Goal: Task Accomplishment & Management: Complete application form

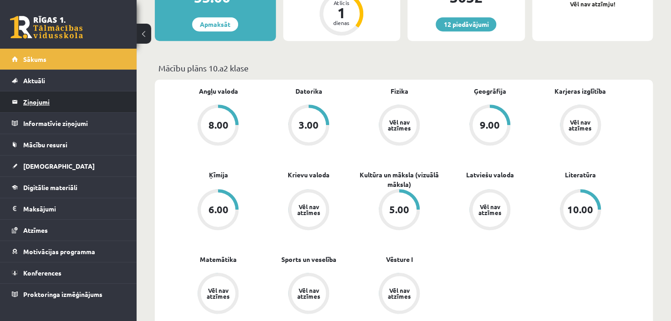
scroll to position [228, 0]
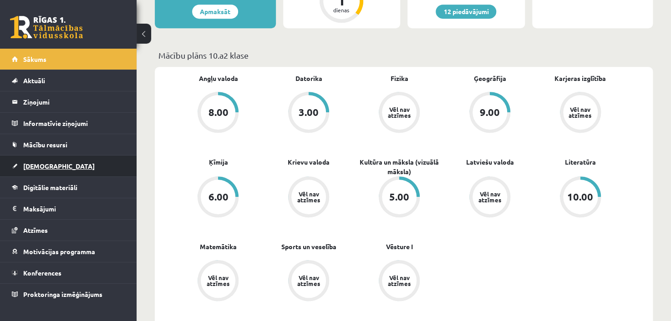
click at [65, 171] on link "[DEMOGRAPHIC_DATA]" at bounding box center [68, 166] width 113 height 21
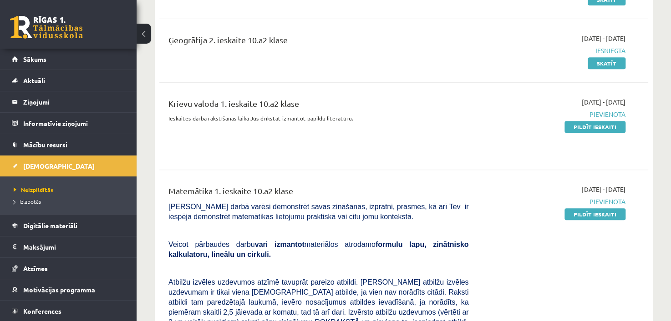
scroll to position [137, 0]
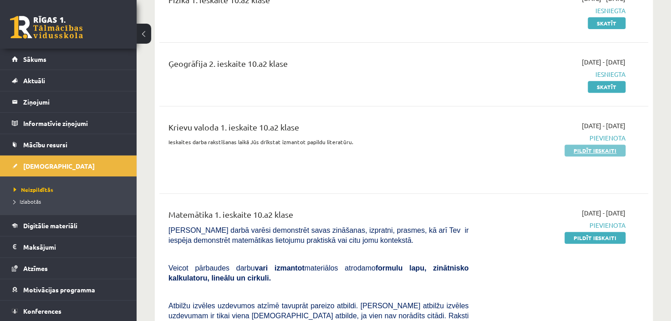
click at [606, 150] on link "Pildīt ieskaiti" at bounding box center [595, 151] width 61 height 12
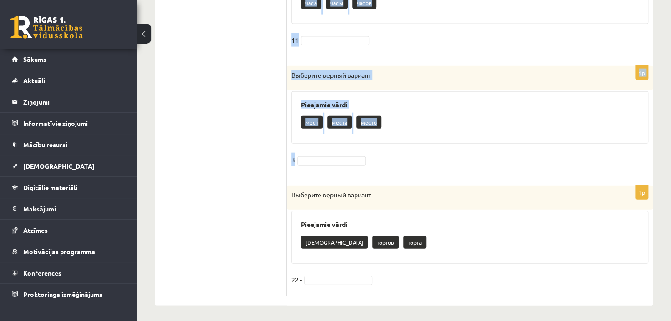
scroll to position [988, 0]
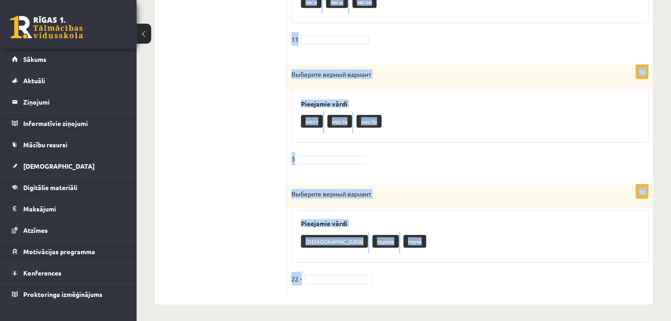
drag, startPoint x: 291, startPoint y: 87, endPoint x: 417, endPoint y: 272, distance: 222.9
copy form "Loremips dolors ametcon Adipiscin elits doeiusmo temporinc utlabore etdol 1m Al…"
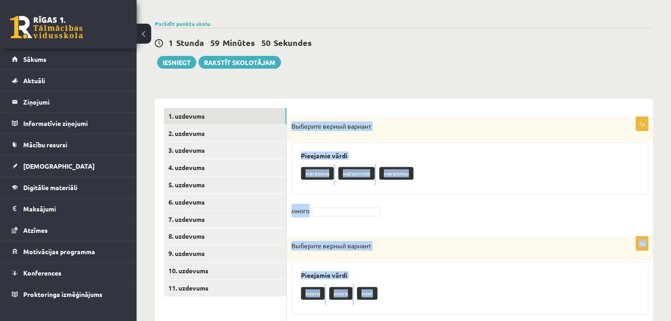
scroll to position [32, 0]
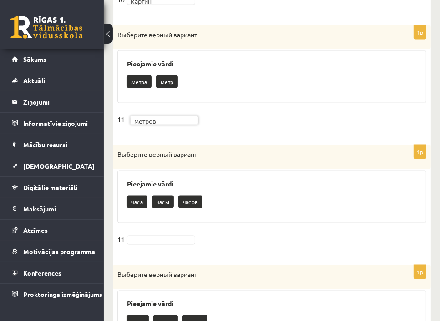
scroll to position [851, 0]
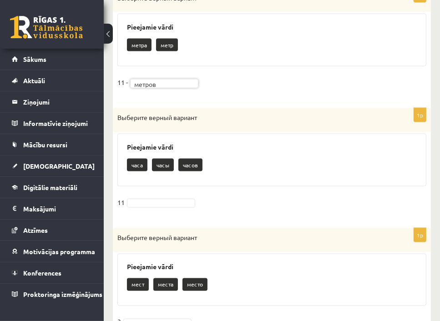
click at [142, 196] on fieldset "11" at bounding box center [271, 205] width 309 height 19
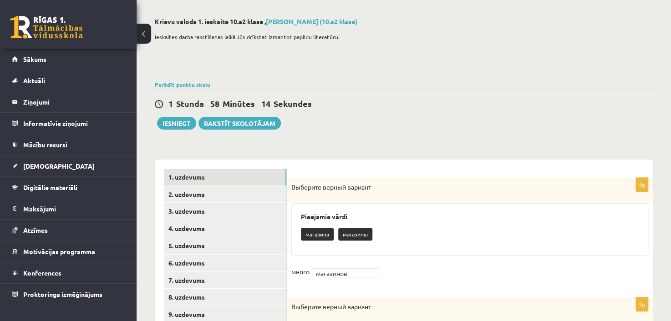
scroll to position [0, 0]
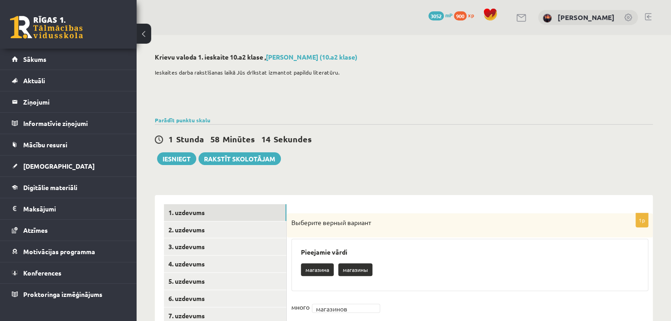
click at [393, 103] on p at bounding box center [402, 100] width 494 height 8
click at [225, 232] on link "2. uzdevums" at bounding box center [225, 230] width 122 height 17
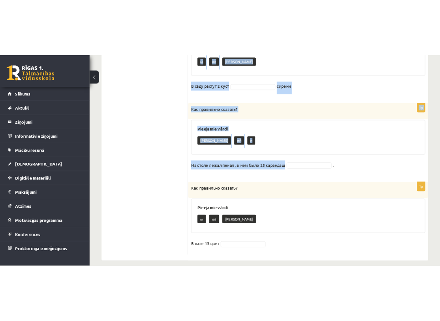
scroll to position [508, 0]
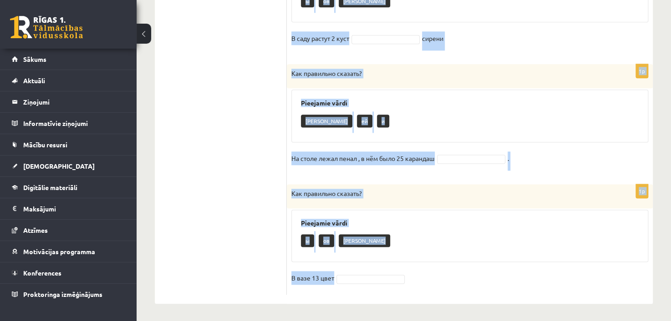
drag, startPoint x: 290, startPoint y: 83, endPoint x: 412, endPoint y: 291, distance: 241.6
copy form "Lor ipsumdolo sitamet? Consectet adipi e se d Ei tempo incid 1 utlab 4e Dol mag…"
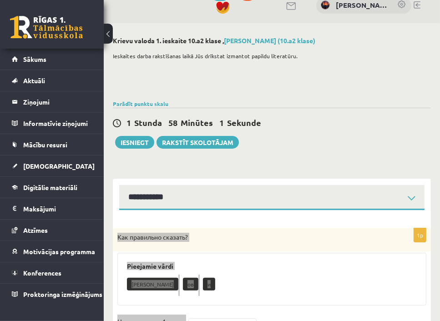
scroll to position [0, 0]
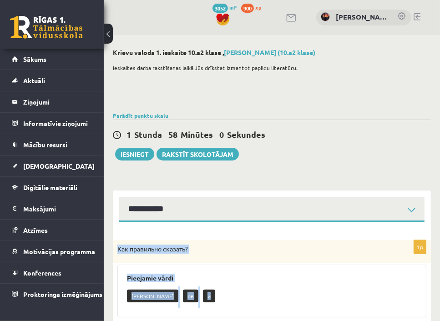
click at [200, 240] on div "Как правильно сказать?" at bounding box center [272, 252] width 318 height 24
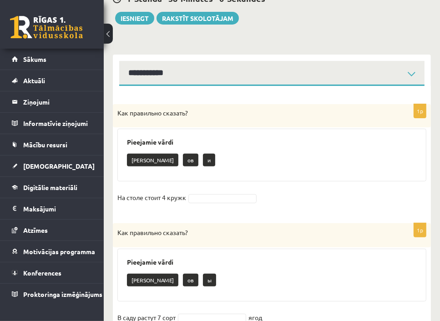
scroll to position [137, 0]
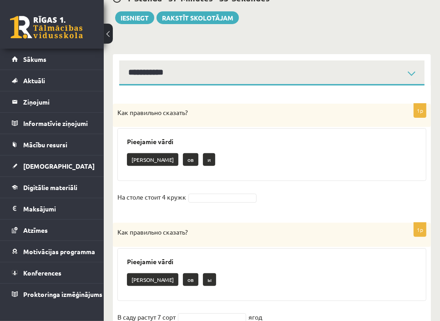
click at [203, 163] on p "и" at bounding box center [209, 159] width 12 height 13
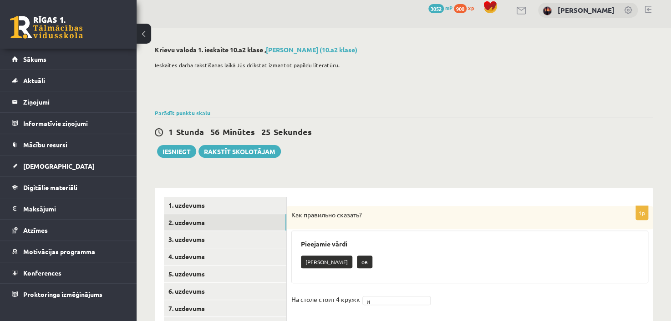
scroll to position [0, 0]
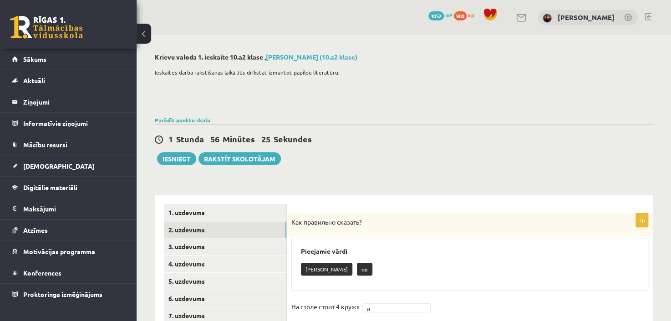
click at [420, 80] on div "Ieskaites darba rakstīšanas laikā Jūs drīkstat izmantot papildu literatūru." at bounding box center [404, 89] width 498 height 50
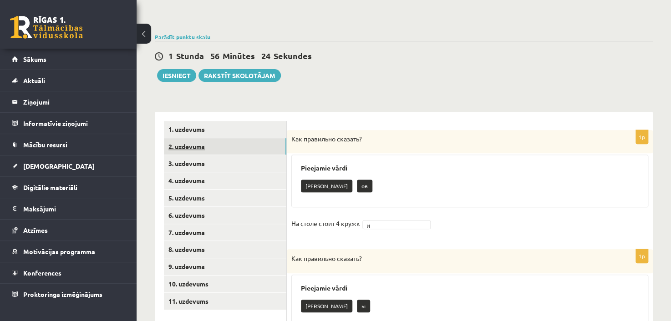
scroll to position [91, 0]
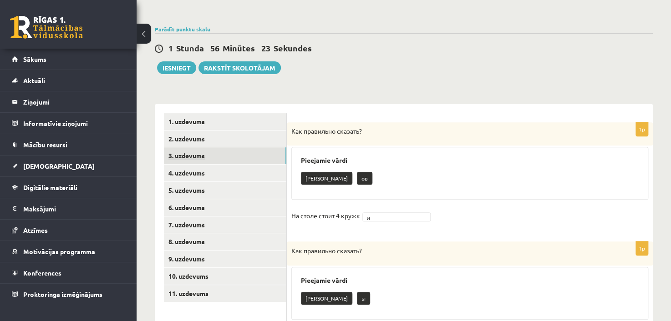
click at [225, 155] on link "3. uzdevums" at bounding box center [225, 156] width 122 height 17
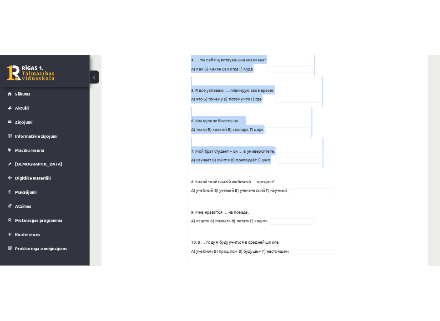
scroll to position [461, 0]
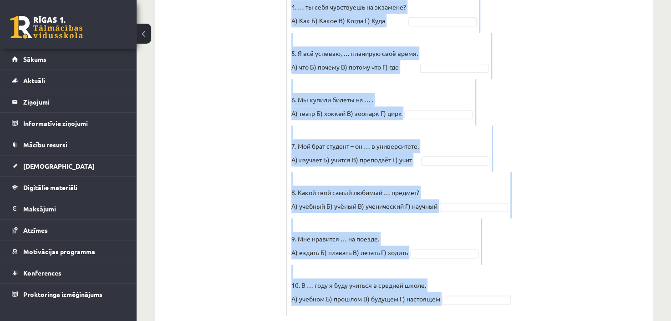
drag, startPoint x: 297, startPoint y: 44, endPoint x: 499, endPoint y: 267, distance: 300.8
click at [496, 267] on div "10p Выберите правильный вариант. Pieejamie vārdi В Б Г В Г В Г Б Г А Б В А Б А …" at bounding box center [470, 34] width 366 height 563
copy div "Loremips dolorsitam consect. Adipiscin elits D E T I U L E D M A E A M V Q N E …"
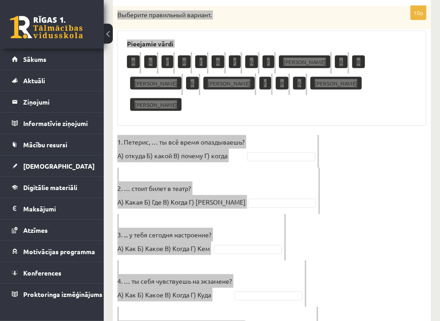
scroll to position [233, 0]
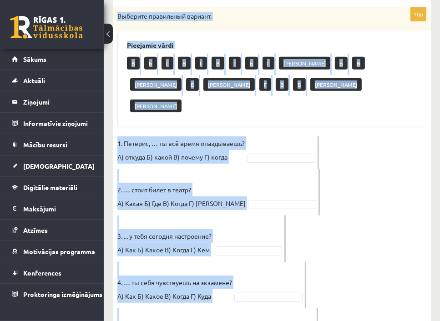
click at [248, 92] on div "В Б Г В Г В Г Б Г А Б В А Б А Г В Б А А" at bounding box center [272, 86] width 290 height 64
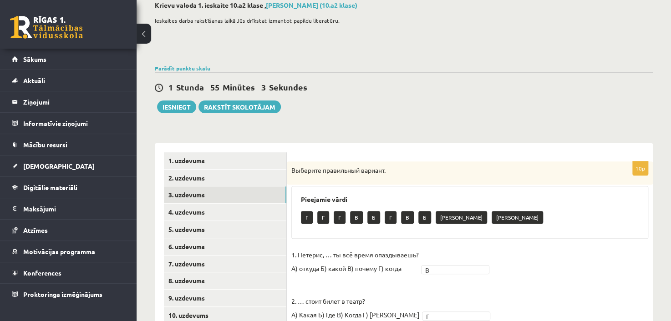
scroll to position [0, 0]
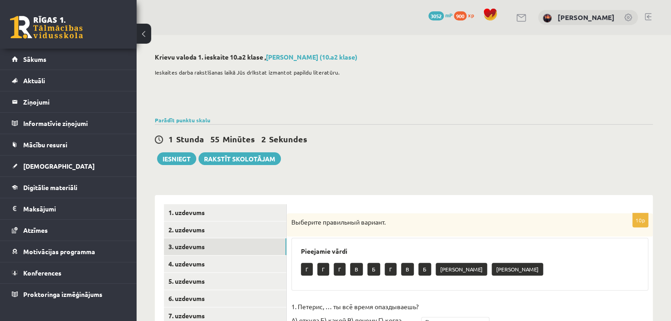
click at [362, 110] on div "Ieskaites darba rakstīšanas laikā Jūs drīkstat izmantot papildu literatūru." at bounding box center [404, 89] width 498 height 50
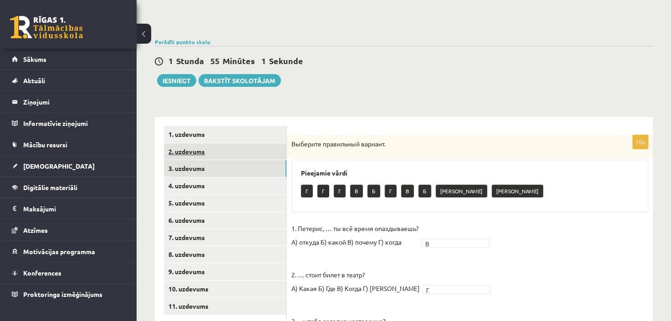
scroll to position [91, 0]
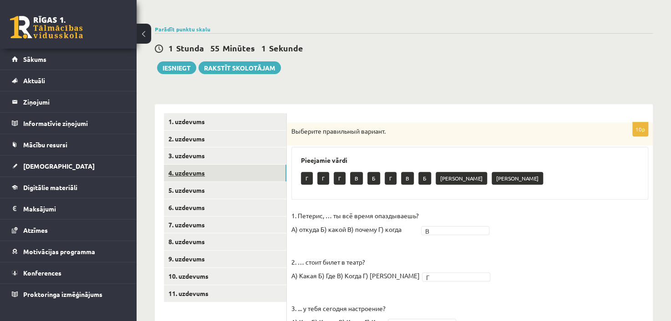
click at [218, 173] on link "4. uzdevums" at bounding box center [225, 173] width 122 height 17
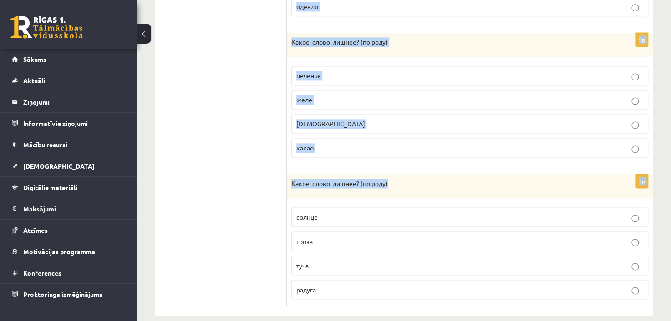
scroll to position [614, 0]
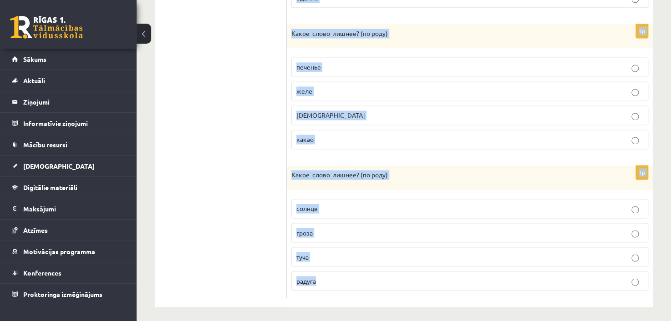
drag, startPoint x: 289, startPoint y: 129, endPoint x: 464, endPoint y: 290, distance: 237.2
copy form "Какое слово лишнее? ( по родy) существительное прилагательное текст задание 1p …"
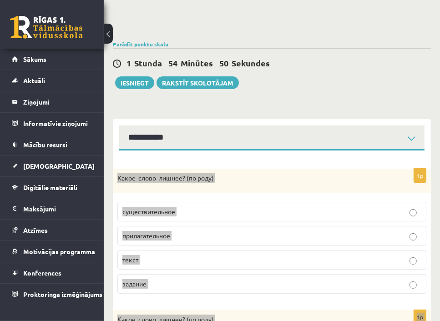
scroll to position [67, 0]
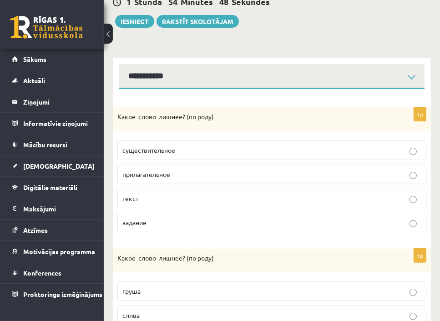
scroll to position [158, 0]
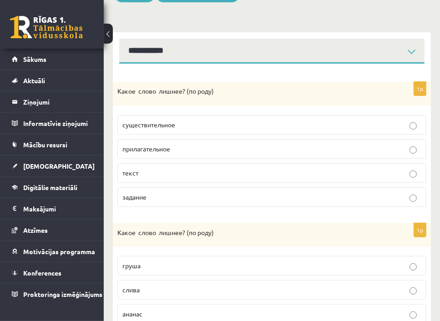
click at [140, 200] on p "задание" at bounding box center [271, 198] width 299 height 10
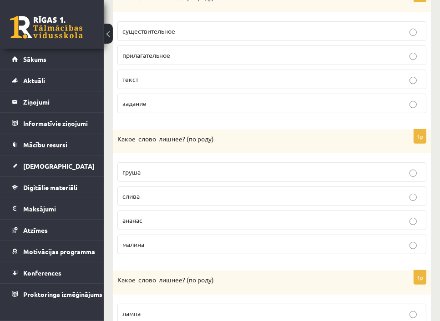
scroll to position [295, 0]
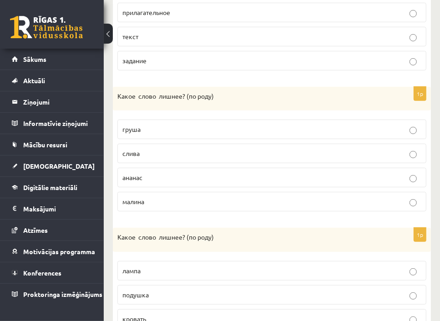
click at [143, 179] on span "ананас" at bounding box center [132, 177] width 20 height 8
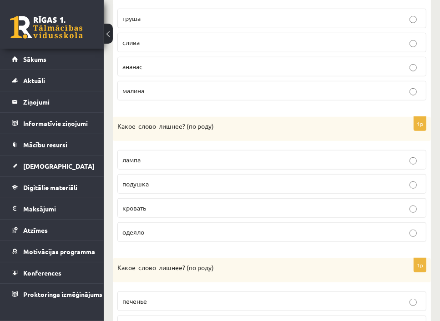
scroll to position [432, 0]
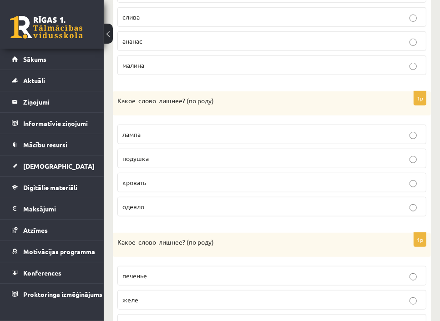
click at [136, 204] on span "одеяло" at bounding box center [133, 207] width 22 height 8
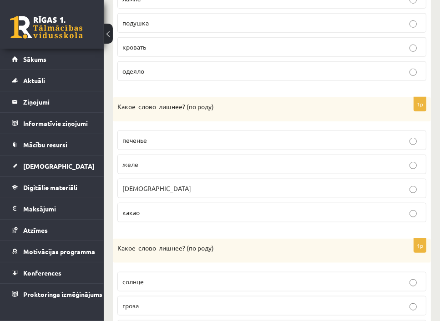
scroll to position [568, 0]
click at [134, 187] on span "[DEMOGRAPHIC_DATA]" at bounding box center [156, 187] width 69 height 8
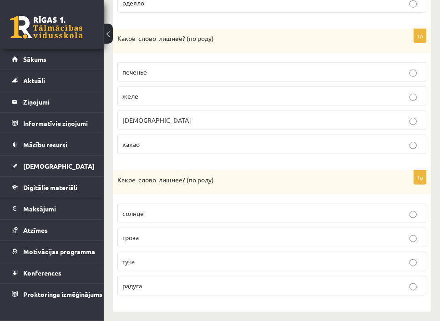
scroll to position [636, 0]
click at [138, 210] on span "солнце" at bounding box center [132, 213] width 21 height 8
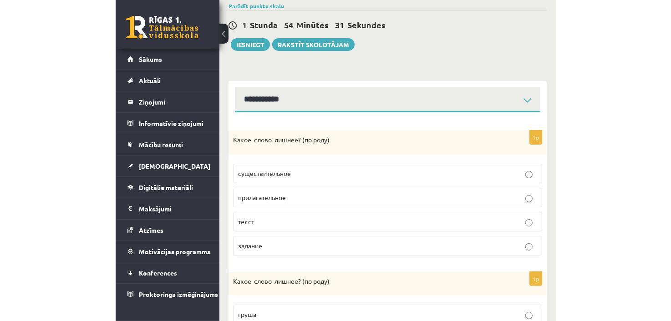
scroll to position [0, 0]
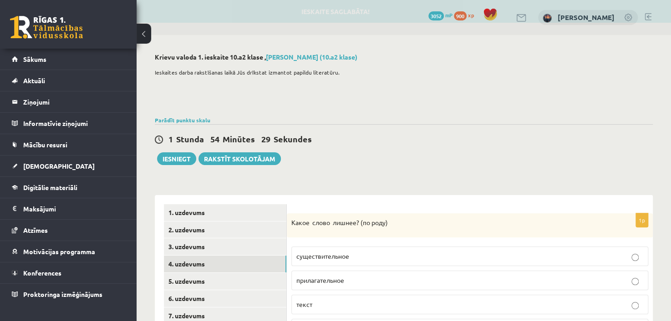
click at [310, 88] on p at bounding box center [402, 86] width 494 height 8
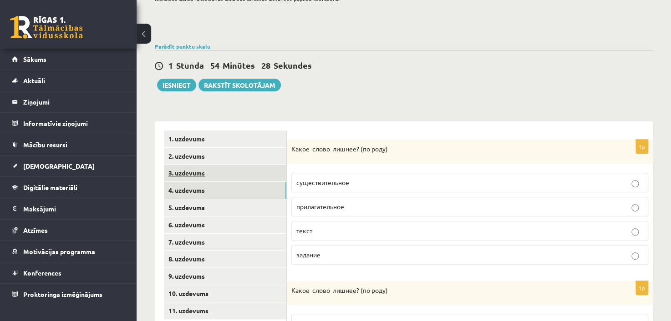
scroll to position [91, 0]
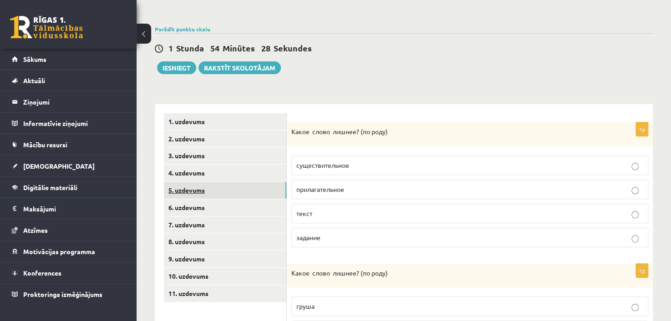
click at [227, 192] on link "5. uzdevums" at bounding box center [225, 190] width 122 height 17
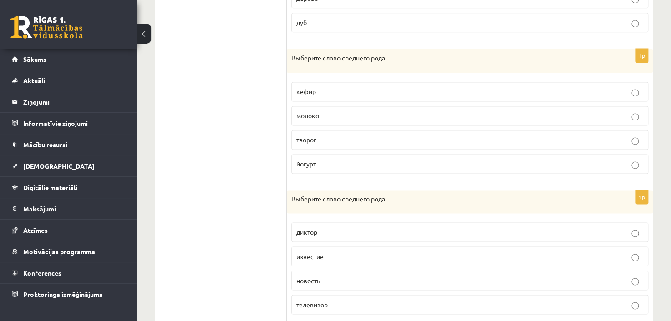
scroll to position [612, 0]
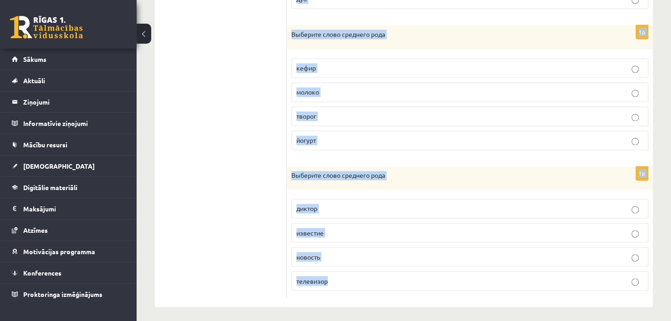
drag, startPoint x: 290, startPoint y: 131, endPoint x: 403, endPoint y: 299, distance: 202.9
copy form "Выберите слово среднего рода письмо телеграмма посылка бандероль 1p Выберите сл…"
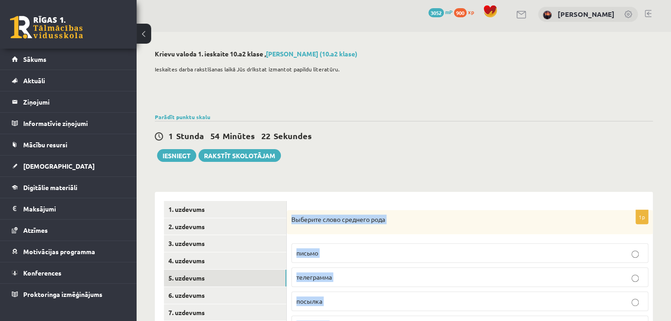
scroll to position [0, 0]
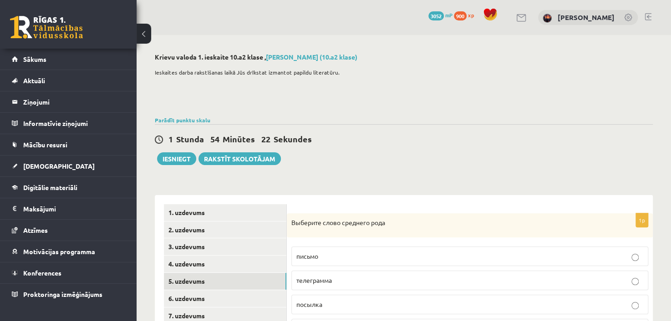
click at [362, 163] on div "1 Stunda 54 Minūtes 22 Sekundes Ieskaite saglabāta! Iesniegt Rakstīt skolotājam" at bounding box center [404, 144] width 498 height 41
click at [386, 154] on div "1 Stunda 54 Minūtes 17 Sekundes Ieskaite saglabāta! Iesniegt Rakstīt skolotājam" at bounding box center [404, 144] width 498 height 41
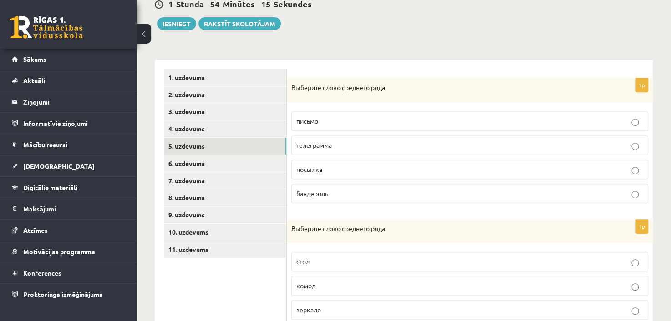
scroll to position [137, 0]
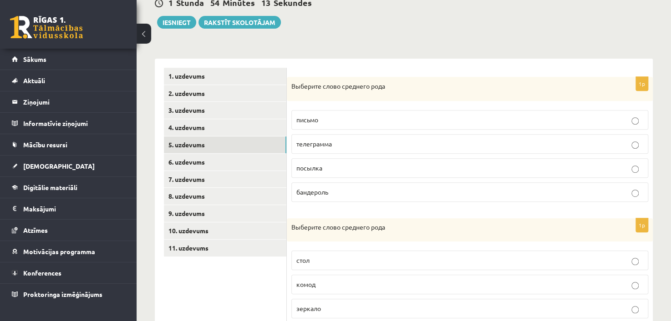
click at [323, 119] on p "письмо" at bounding box center [469, 120] width 347 height 10
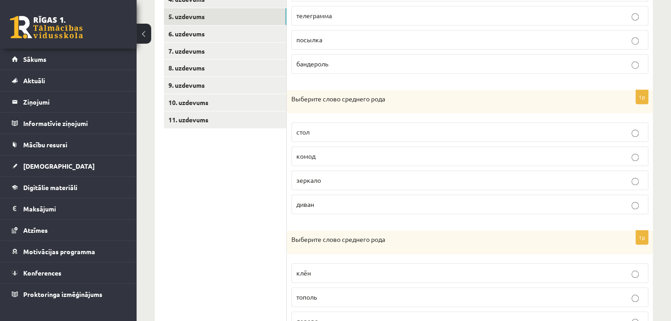
scroll to position [273, 0]
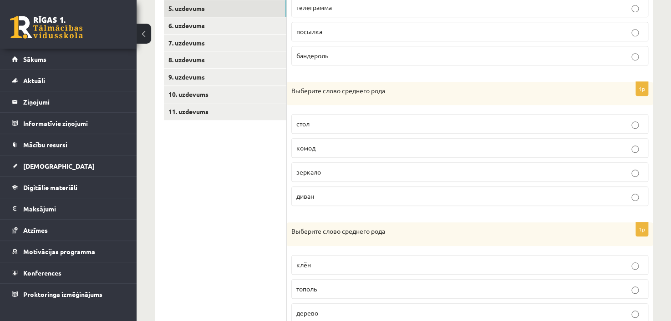
click at [316, 168] on span "зеркало" at bounding box center [308, 172] width 25 height 8
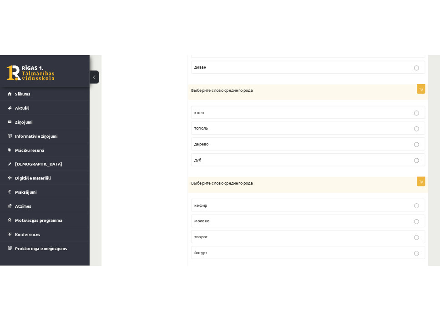
scroll to position [455, 0]
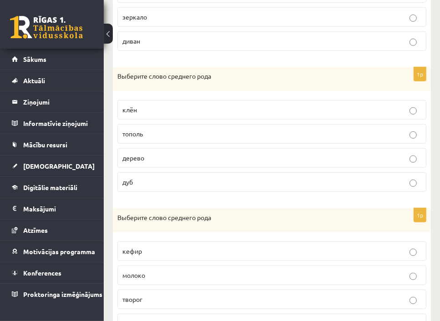
click at [121, 153] on label "дерево" at bounding box center [271, 158] width 309 height 20
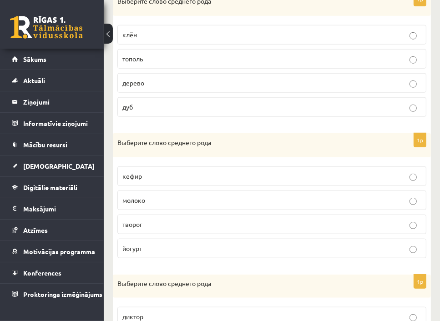
scroll to position [546, 0]
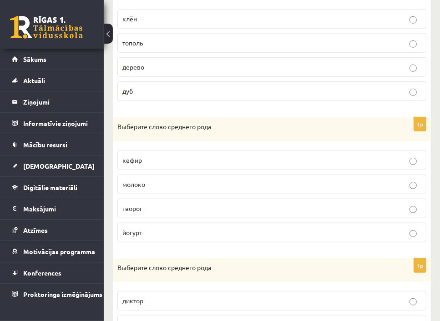
click at [138, 180] on span "молоко" at bounding box center [133, 184] width 23 height 8
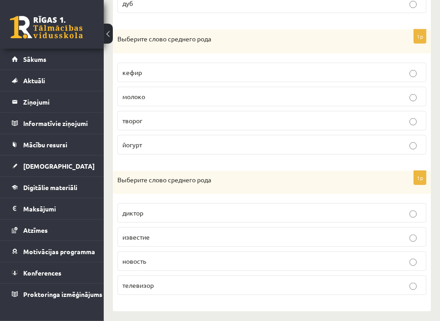
scroll to position [635, 0]
click at [148, 234] on span "известие" at bounding box center [135, 237] width 27 height 8
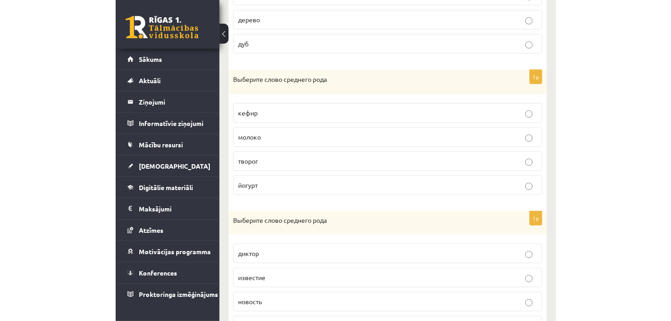
scroll to position [589, 0]
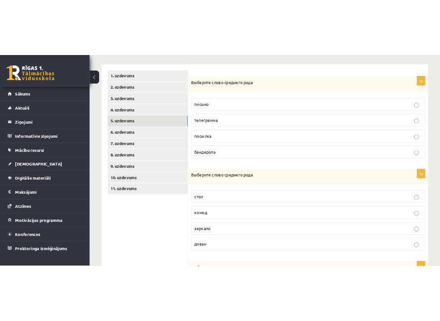
scroll to position [179, 0]
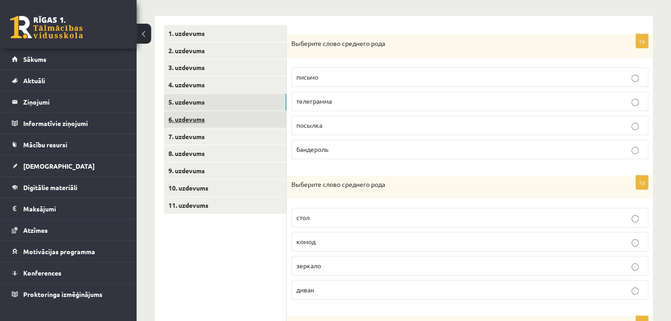
click at [197, 121] on link "6. uzdevums" at bounding box center [225, 119] width 122 height 17
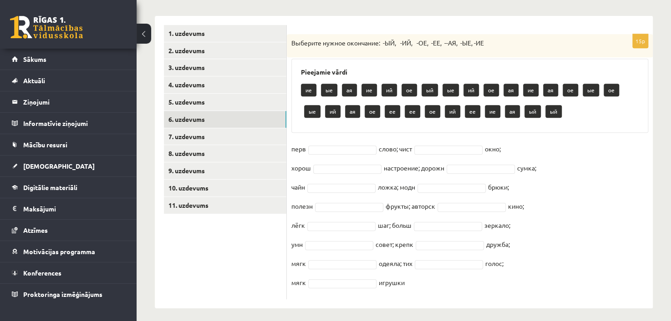
drag, startPoint x: 289, startPoint y: 40, endPoint x: 540, endPoint y: 285, distance: 351.6
click at [540, 285] on div "15p Выберите нужное окончание: -ЫЙ, -ИЙ, -ОЕ, -ЕЕ, --АЯ, -ЫЕ, -ИЕ Pieejamie vār…" at bounding box center [470, 166] width 366 height 265
copy div "Loremips dolors ametconse: -AD, -EL, -SE, -DO, --EI, -TE, -IN Utlaboree dolor m…"
click at [315, 30] on form "15p Выберите нужное окончание: -ЫЙ, -ИЙ, -ОЕ, -ЕЕ, --АЯ, -ЫЕ, -ИЕ Pieejamie vār…" at bounding box center [470, 162] width 348 height 275
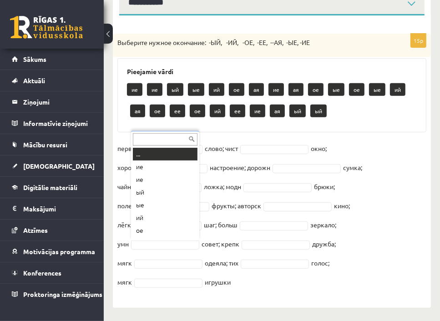
scroll to position [11, 0]
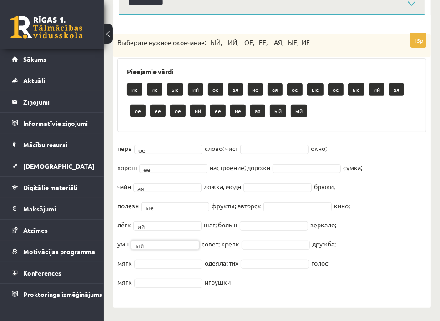
click at [165, 269] on fieldset "перв ое ** слово; чист окно; хорош ее ** настроение; дорожн сумка; чайн ая ** л…" at bounding box center [271, 218] width 309 height 153
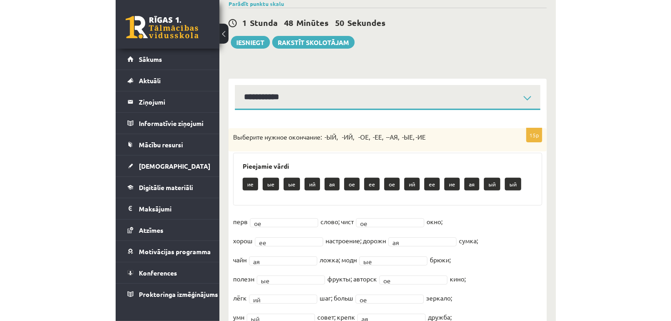
scroll to position [95, 0]
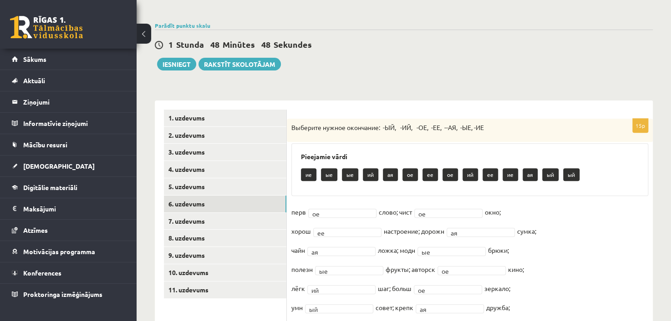
click at [400, 82] on div "**********" at bounding box center [404, 165] width 535 height 450
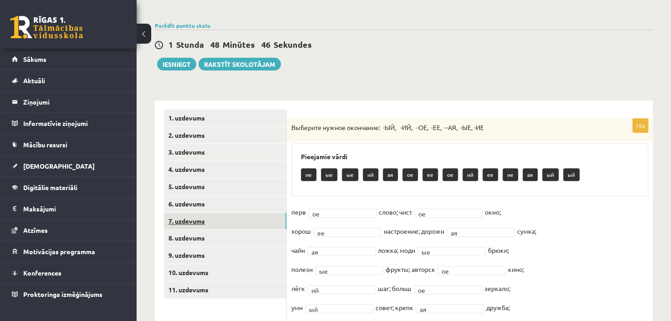
click at [220, 219] on link "7. uzdevums" at bounding box center [225, 221] width 122 height 17
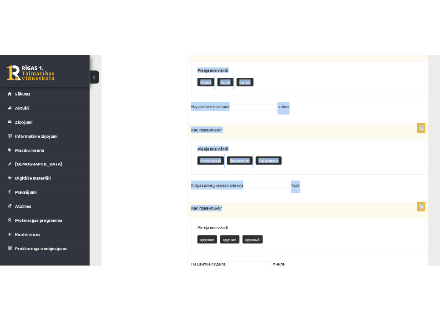
scroll to position [1108, 0]
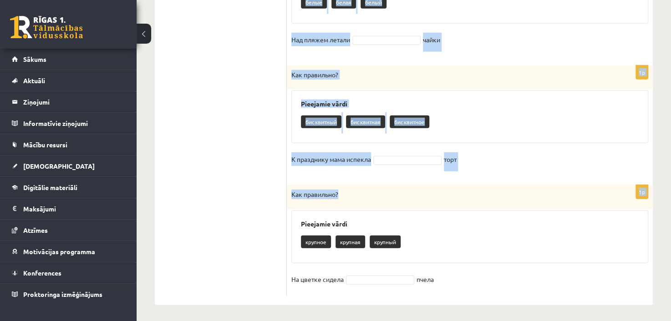
drag, startPoint x: 291, startPoint y: 129, endPoint x: 504, endPoint y: 270, distance: 255.2
copy form "Lor ipsumdolo? Sitametco adipi elitsed doeiusm tempori Ut labor etdo magnaa eni…"
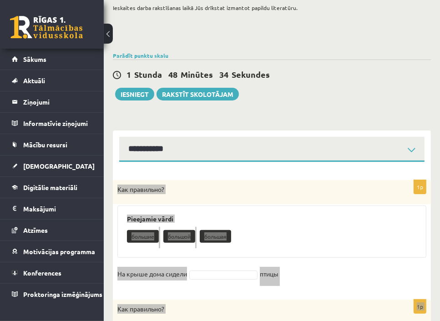
scroll to position [15, 0]
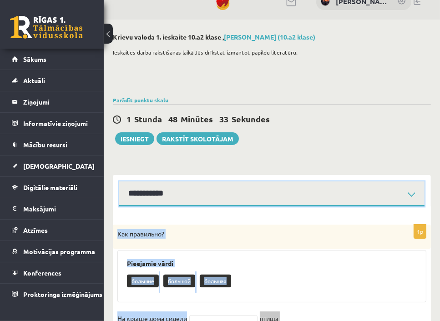
click at [258, 188] on select "**********" at bounding box center [272, 194] width 306 height 25
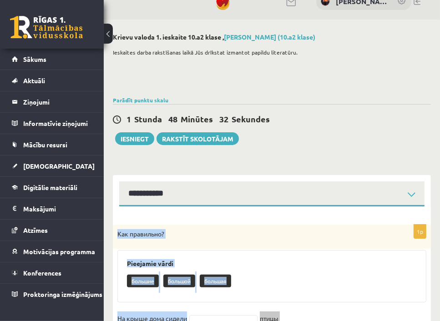
click at [255, 226] on div "Как правильно?" at bounding box center [272, 237] width 318 height 24
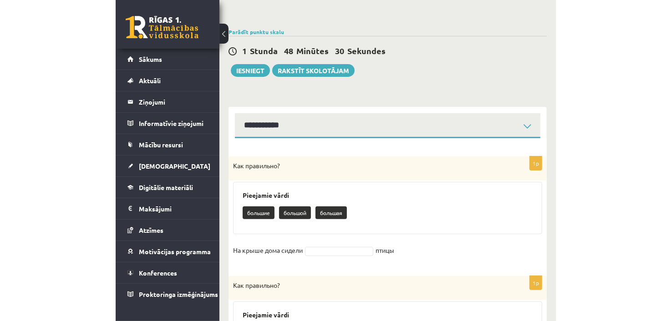
scroll to position [107, 0]
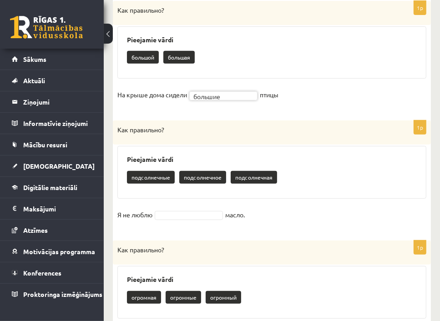
scroll to position [243, 0]
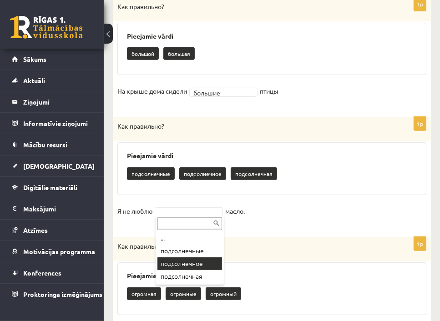
drag, startPoint x: 187, startPoint y: 266, endPoint x: 186, endPoint y: 261, distance: 4.6
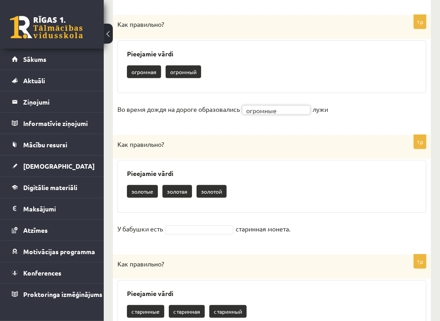
scroll to position [471, 0]
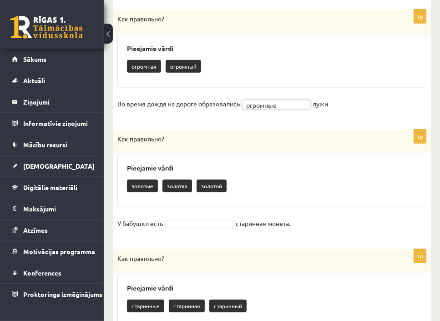
click at [191, 228] on fieldset "У бабушки есть старинная монета." at bounding box center [271, 226] width 309 height 19
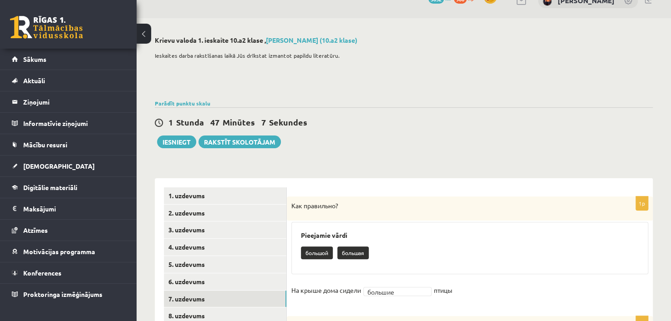
scroll to position [0, 0]
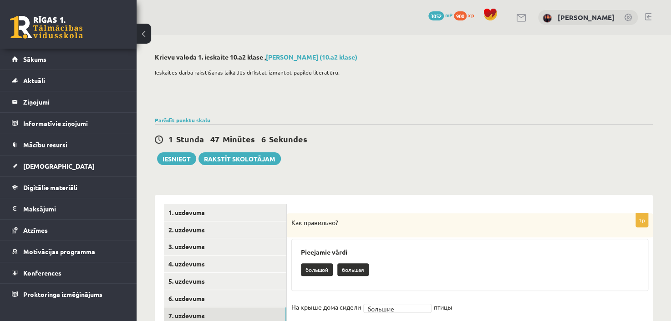
click at [354, 119] on div "Parādīt punktu skalu Atzīme No Līdz 1 0 15 2 16 24 3 25 32 4 33 40 5 41 48 6 49…" at bounding box center [404, 120] width 498 height 8
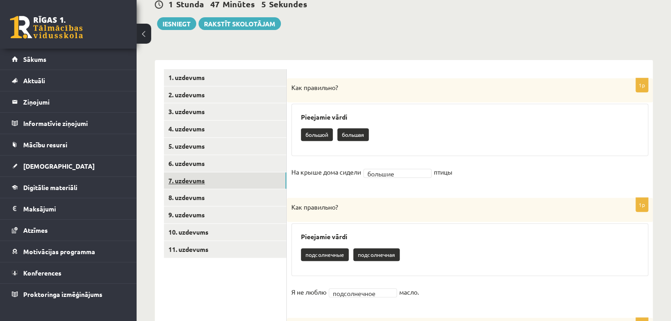
scroll to position [137, 0]
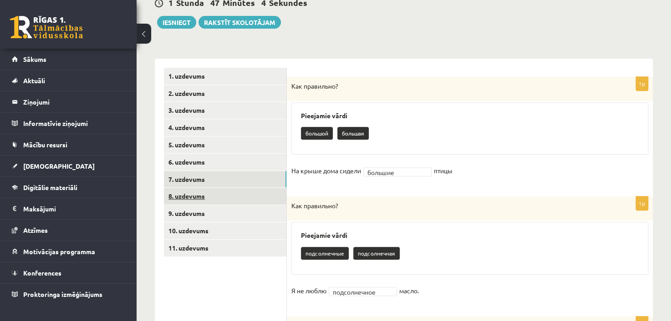
click at [225, 199] on link "8. uzdevums" at bounding box center [225, 196] width 122 height 17
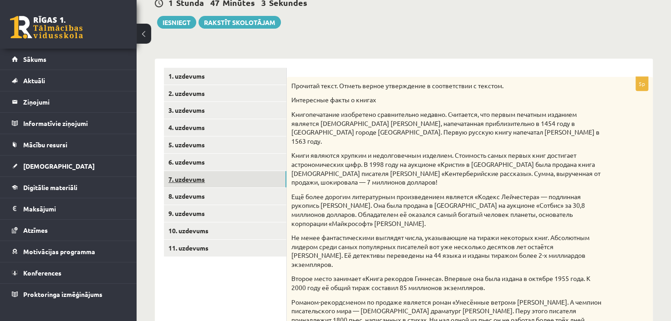
click at [232, 183] on link "7. uzdevums" at bounding box center [225, 179] width 122 height 17
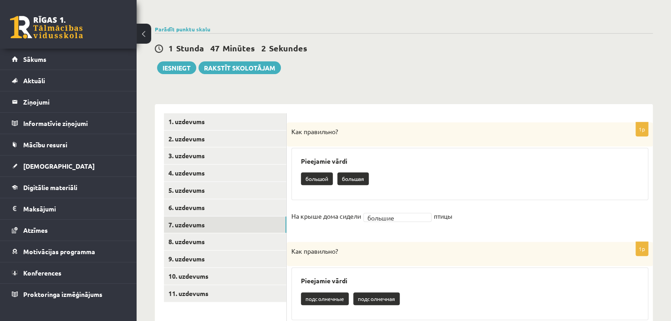
scroll to position [91, 0]
click at [174, 25] on link "Parādīt punktu skalu" at bounding box center [183, 28] width 56 height 7
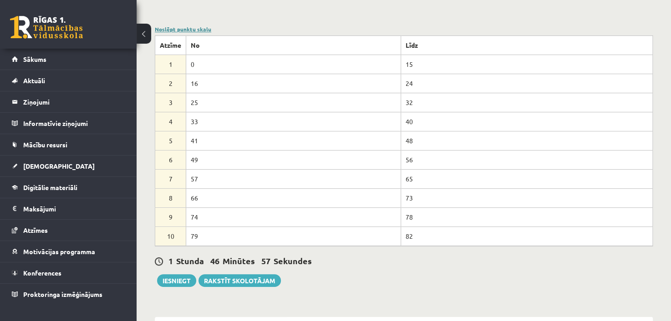
click at [180, 29] on link "Noslēpt punktu skalu" at bounding box center [183, 28] width 56 height 7
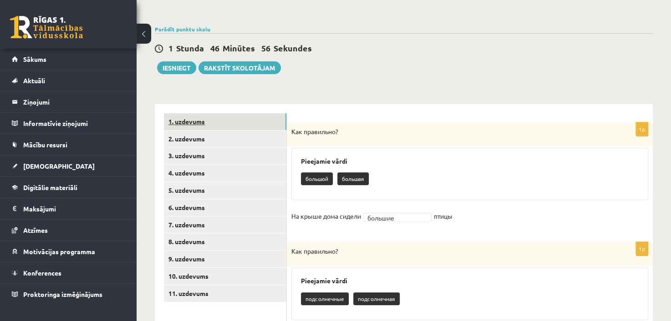
drag, startPoint x: 174, startPoint y: 122, endPoint x: 170, endPoint y: 122, distance: 4.6
click at [209, 122] on link "1. uzdevums" at bounding box center [225, 121] width 122 height 17
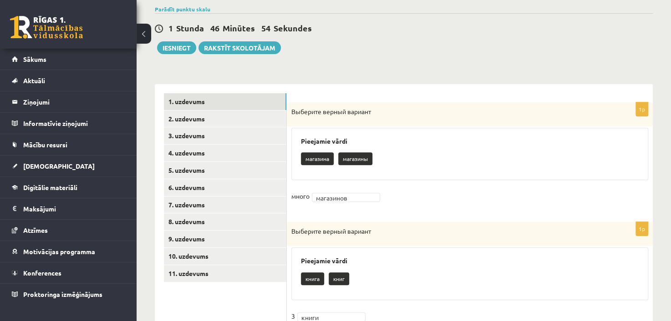
scroll to position [137, 0]
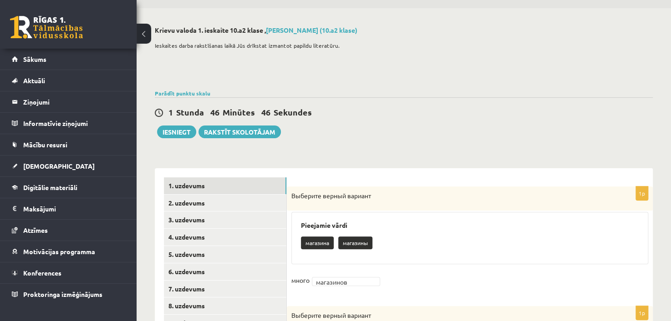
scroll to position [0, 0]
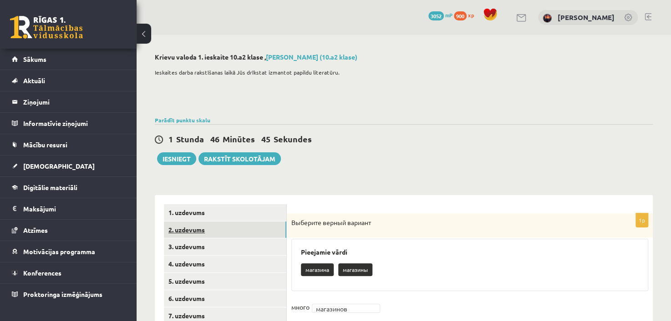
click at [214, 230] on link "2. uzdevums" at bounding box center [225, 230] width 122 height 17
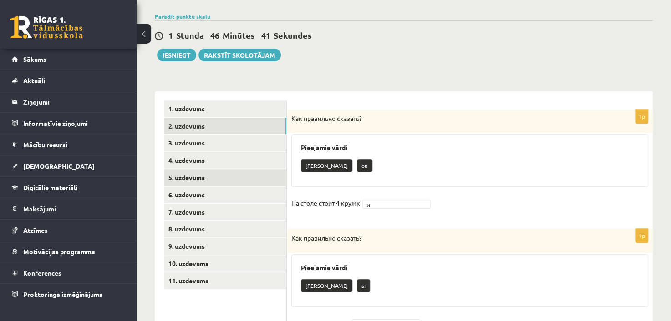
scroll to position [98, 0]
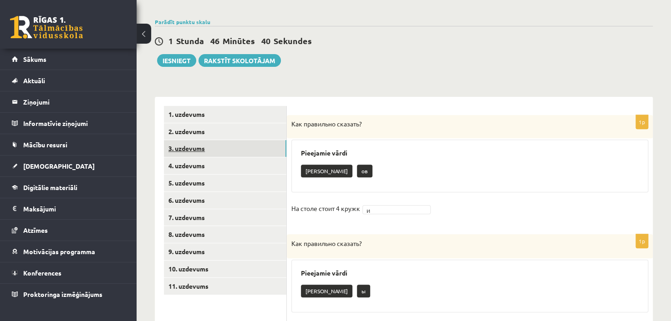
click at [189, 156] on link "3. uzdevums" at bounding box center [225, 148] width 122 height 17
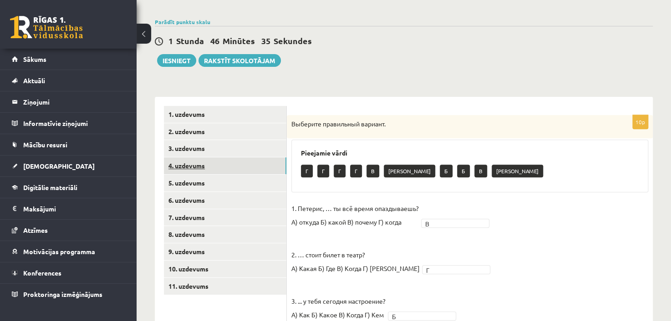
click at [207, 166] on link "4. uzdevums" at bounding box center [225, 166] width 122 height 17
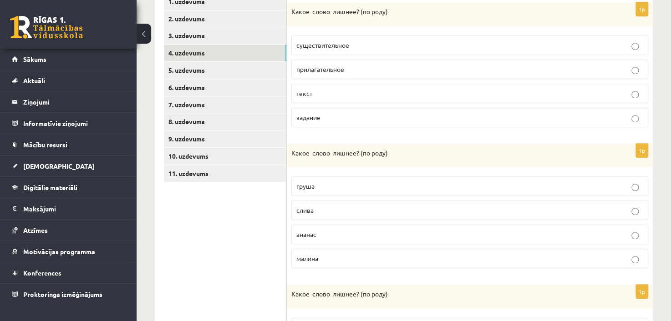
scroll to position [204, 0]
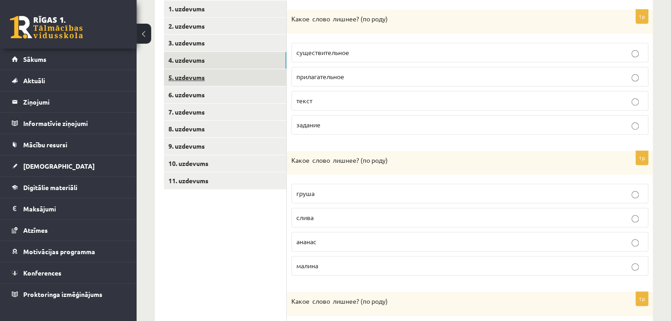
click at [200, 79] on link "5. uzdevums" at bounding box center [225, 77] width 122 height 17
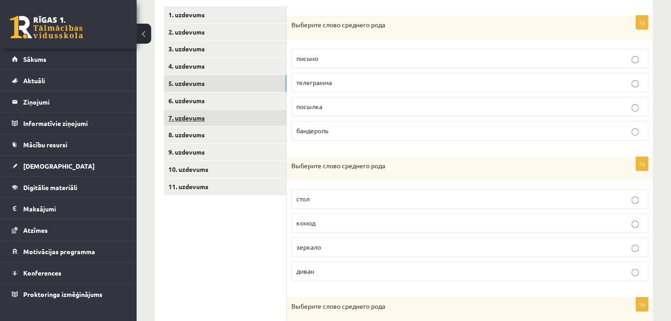
scroll to position [157, 0]
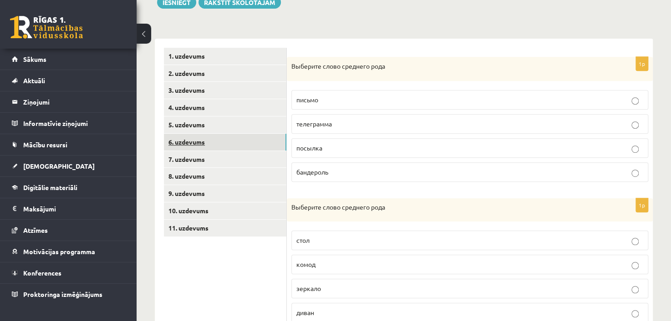
click at [205, 142] on link "6. uzdevums" at bounding box center [225, 142] width 122 height 17
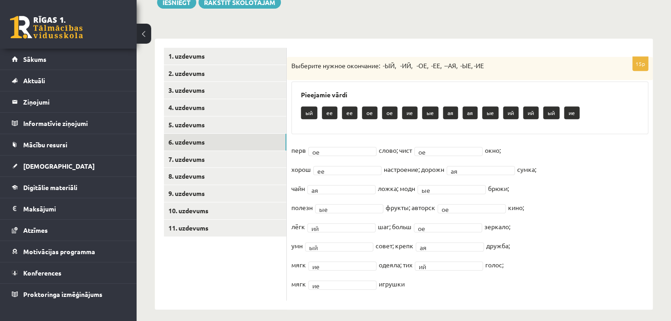
drag, startPoint x: 291, startPoint y: 64, endPoint x: 590, endPoint y: 288, distance: 373.4
click at [590, 288] on div "15p Выберите нужное окончание: -ЫЙ, -ИЙ, -ОЕ, -ЕЕ, --АЯ, -ЫЕ, -ИЕ Pieejamie vār…" at bounding box center [470, 179] width 366 height 244
click at [245, 286] on ul "1. uzdevums 2. uzdevums 3. uzdevums 4. uzdevums 5. uzdevums 6. uzdevums 7. uzde…" at bounding box center [225, 174] width 123 height 253
click at [185, 160] on link "7. uzdevums" at bounding box center [225, 159] width 122 height 17
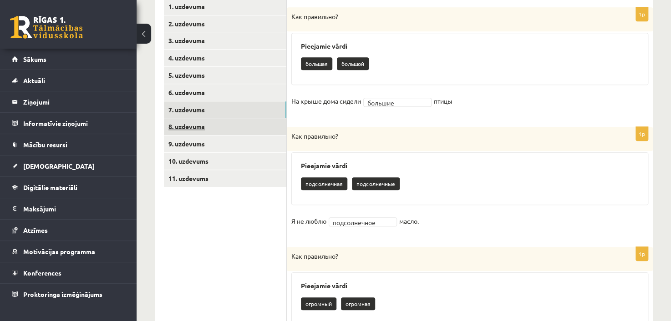
scroll to position [198, 0]
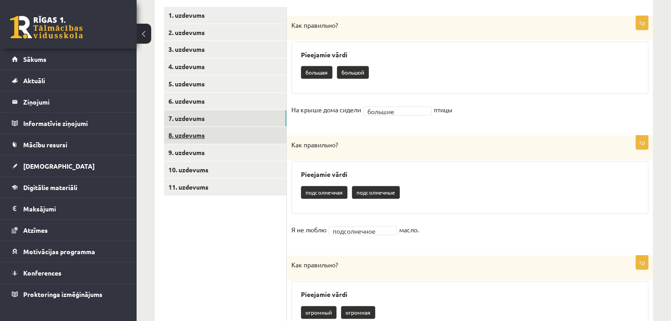
click at [193, 135] on link "8. uzdevums" at bounding box center [225, 135] width 122 height 17
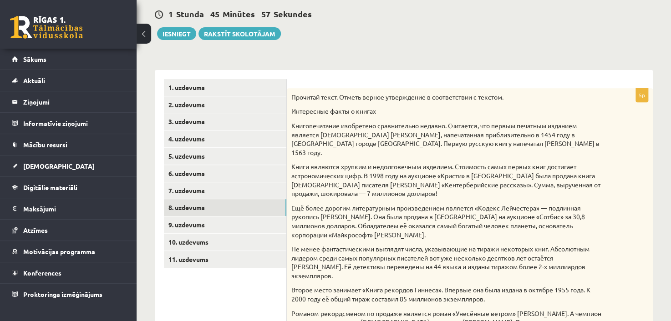
scroll to position [107, 0]
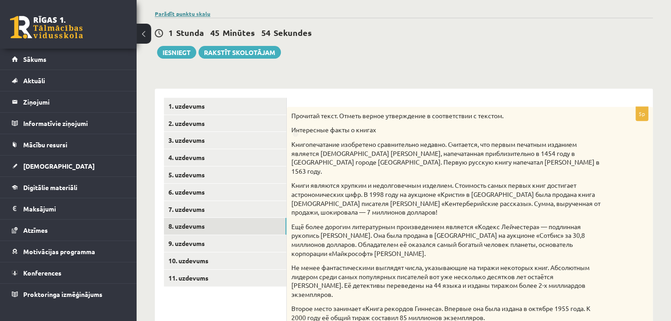
click at [180, 15] on link "Parādīt punktu skalu" at bounding box center [183, 13] width 56 height 7
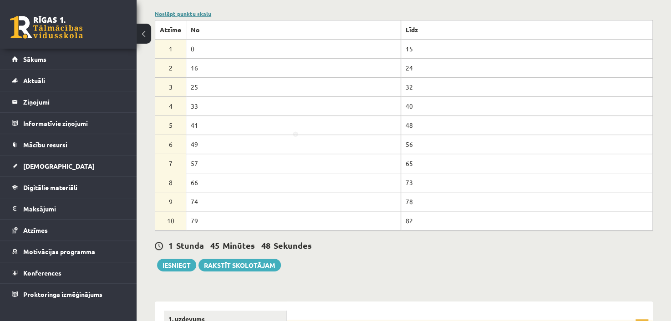
click at [186, 13] on link "Noslēpt punktu skalu" at bounding box center [183, 13] width 56 height 7
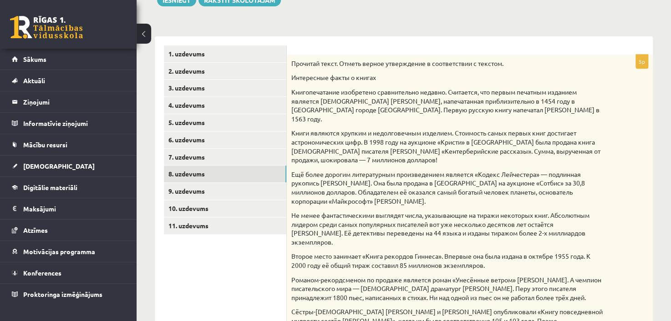
scroll to position [152, 0]
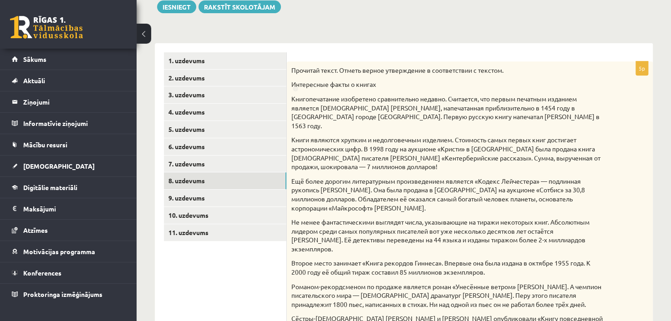
click at [290, 67] on div "Прочитай текст. Отметь верное утверждение в соответствии с текстом. Интересные …" at bounding box center [470, 250] width 366 height 378
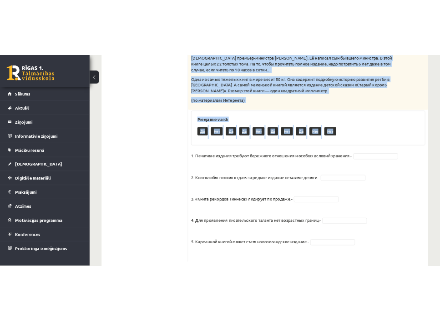
scroll to position [511, 0]
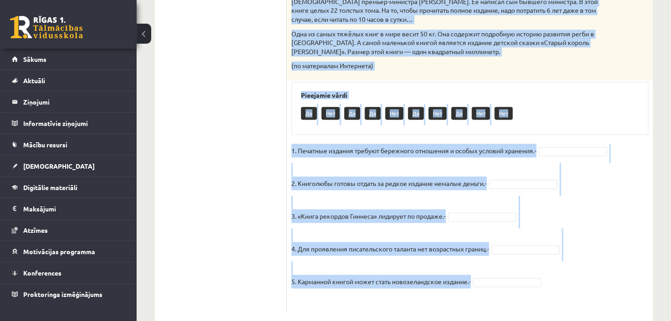
drag, startPoint x: 293, startPoint y: 67, endPoint x: 544, endPoint y: 261, distance: 317.5
click at [544, 261] on div "5p Прочитай текст. Отметь верное утверждение в соответствии с текстом. Интересн…" at bounding box center [470, 8] width 366 height 610
copy div "Loremips dolor. Sitame consec adipiscinge s doeiusmodtem i utlabor. Etdolorema …"
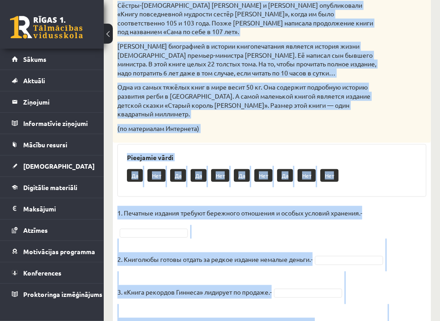
click at [362, 210] on fieldset "1. Печатные издания требуют бережного отношения и особых условий хранения.- 2. …" at bounding box center [271, 295] width 309 height 178
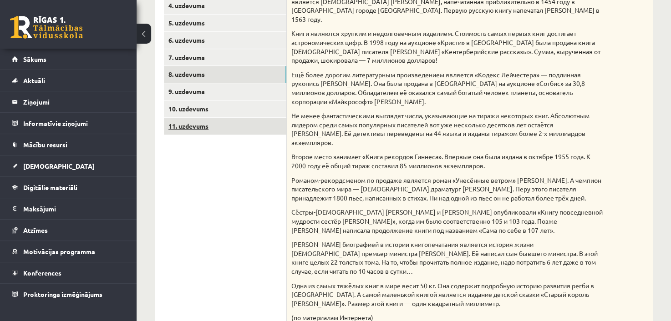
scroll to position [238, 0]
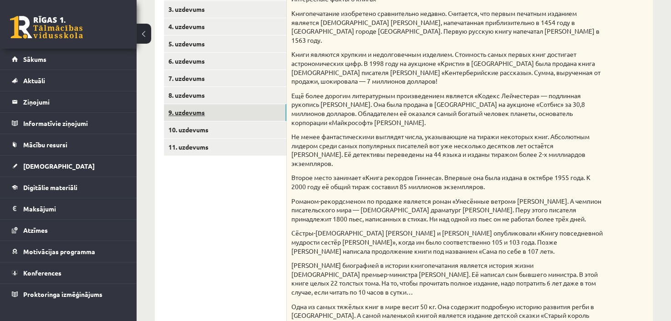
click at [222, 112] on link "9. uzdevums" at bounding box center [225, 112] width 122 height 17
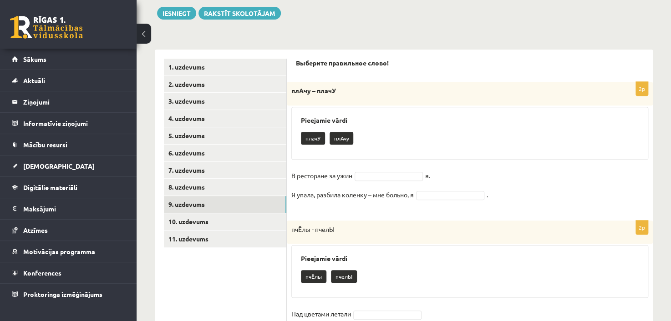
scroll to position [147, 0]
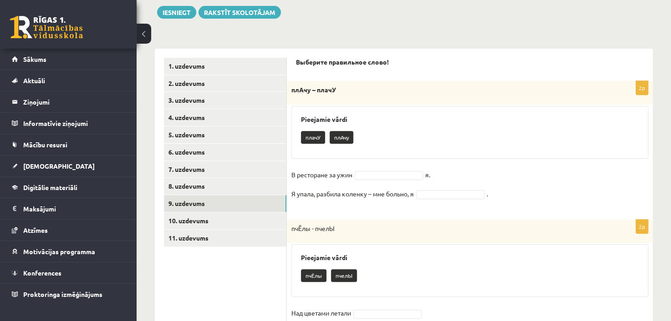
drag, startPoint x: 357, startPoint y: 80, endPoint x: 317, endPoint y: 57, distance: 45.7
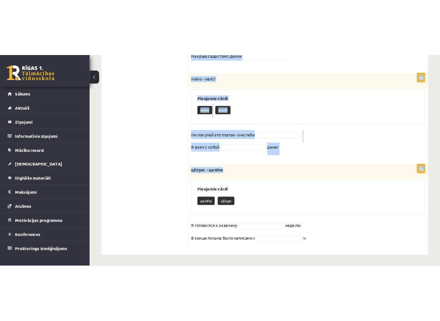
scroll to position [478, 0]
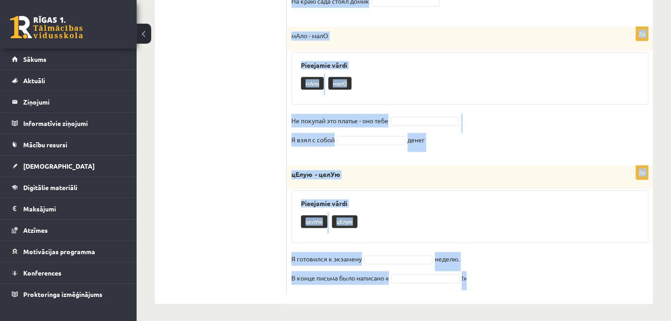
drag, startPoint x: 294, startPoint y: 62, endPoint x: 488, endPoint y: 286, distance: 296.3
click at [483, 284] on div "Выберите правильное слово! 2p плАчу – плачУ Pieejamie vārdi плачУ плАчу В ресто…" at bounding box center [470, 10] width 366 height 587
copy form "Loremips dolorsitam conse! 2a elIts – doeiU Temporinc utlab etdoL maGna A enima…"
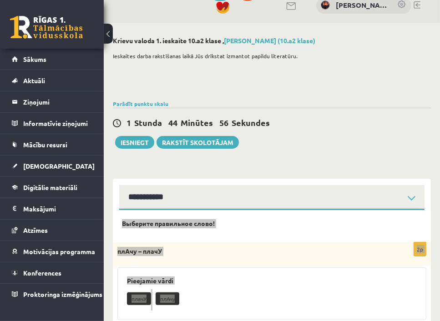
scroll to position [0, 0]
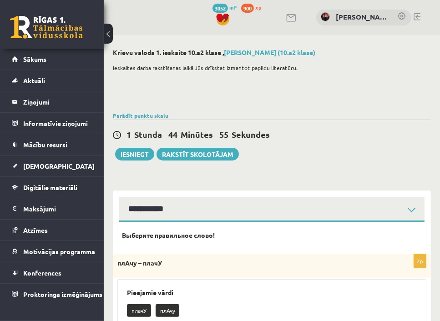
click at [185, 192] on div "**********" at bounding box center [272, 206] width 318 height 31
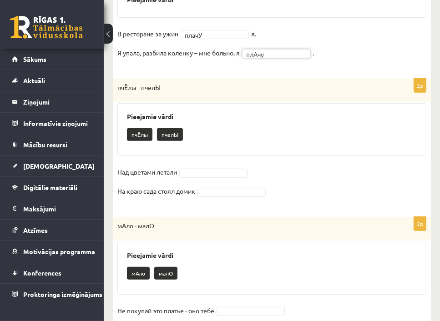
scroll to position [319, 0]
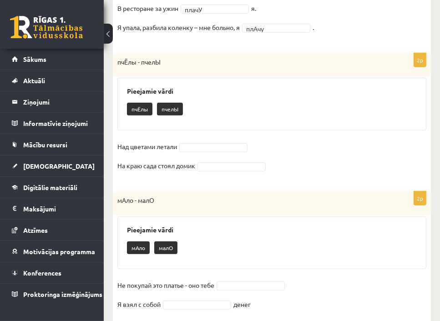
click at [199, 143] on fieldset "Над цветами летали На краю сада стоял домик" at bounding box center [271, 159] width 309 height 38
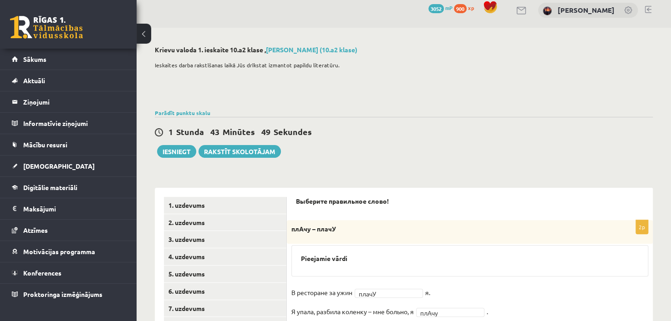
scroll to position [0, 0]
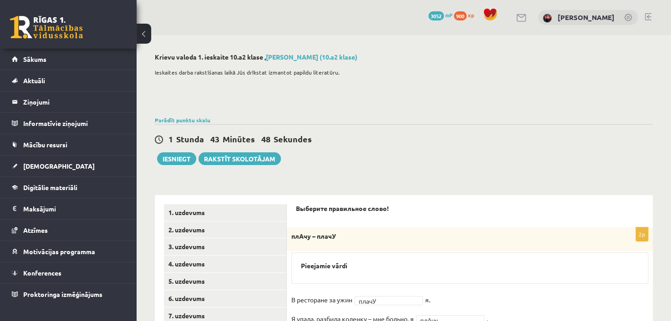
click at [368, 107] on div "Ieskaites darba rakstīšanas laikā Jūs drīkstat izmantot papildu literatūru." at bounding box center [404, 89] width 498 height 50
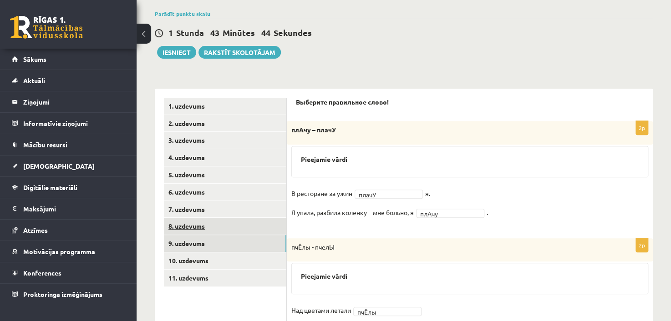
scroll to position [119, 0]
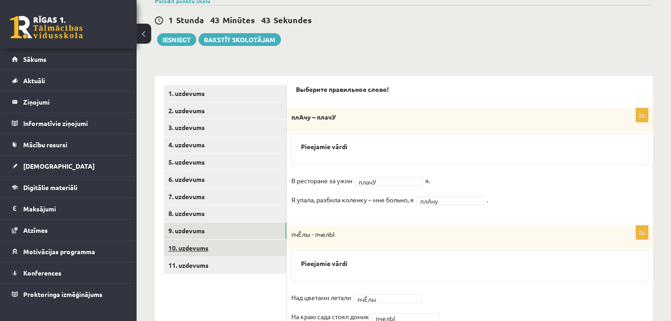
click at [189, 249] on link "10. uzdevums" at bounding box center [225, 248] width 122 height 17
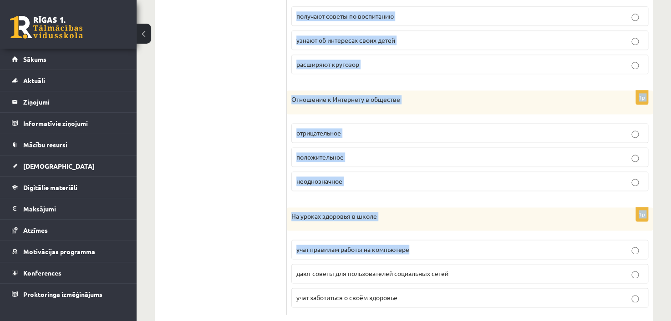
scroll to position [542, 0]
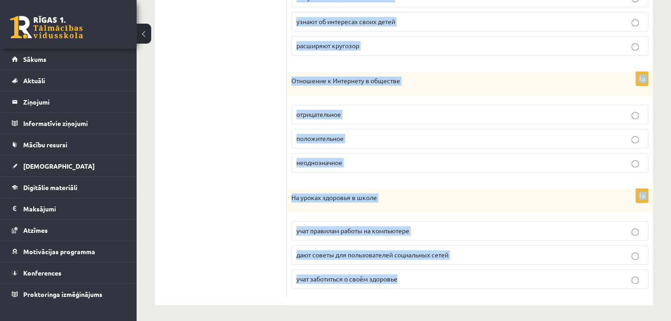
drag, startPoint x: 293, startPoint y: 86, endPoint x: 427, endPoint y: 319, distance: 268.6
copy form "Loremipsumd sitam c adipisci elitse. 4d Eius te incidi utlaboreetdol Magnaaliqu…"
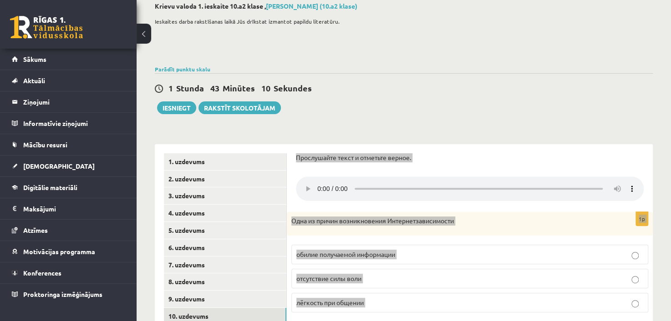
scroll to position [41, 0]
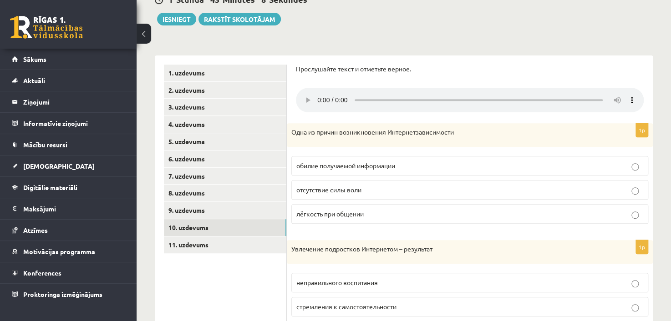
scroll to position [132, 0]
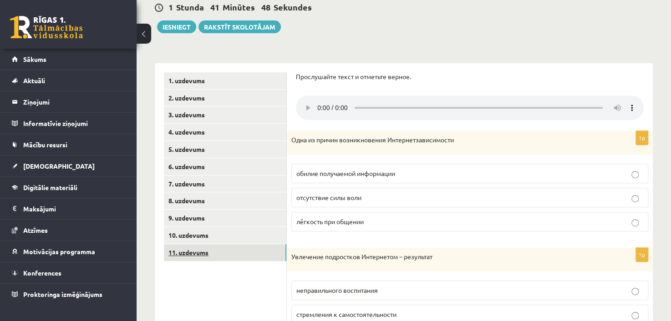
click at [200, 245] on link "11. uzdevums" at bounding box center [225, 253] width 122 height 17
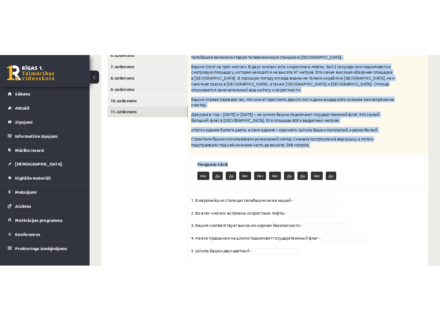
scroll to position [301, 0]
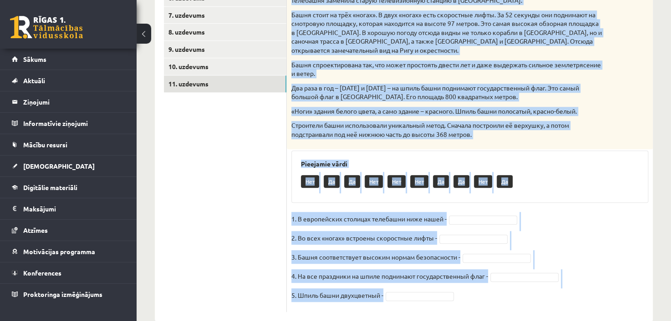
drag, startPoint x: 292, startPoint y: 88, endPoint x: 493, endPoint y: 289, distance: 284.6
click at [493, 289] on div "5p Прочитай текст. Отметь верное утверждение в соответствии с текстом. [GEOGRAP…" at bounding box center [470, 113] width 366 height 400
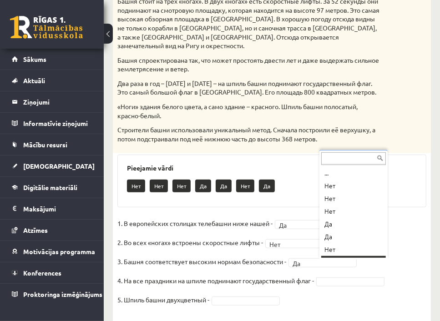
scroll to position [11, 0]
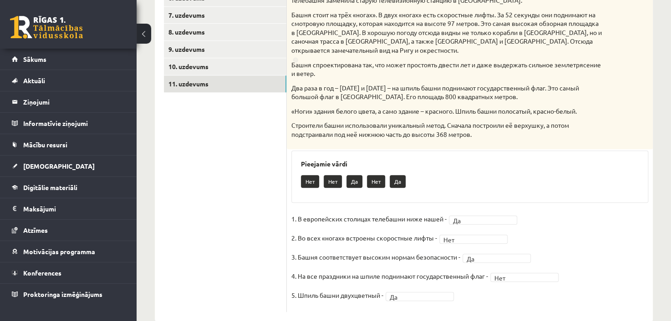
click at [365, 84] on p "Два раза в год – [DATE] и [DATE] – на шпиль башни поднимают государственный фла…" at bounding box center [446, 93] width 311 height 18
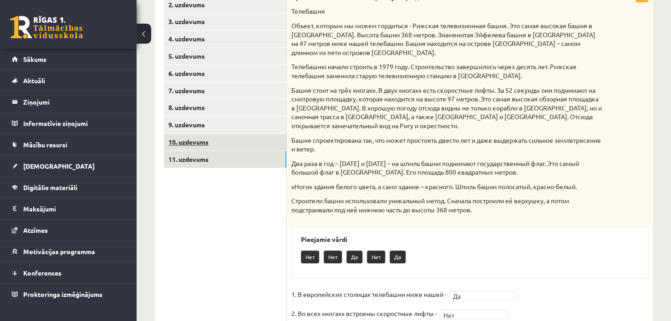
scroll to position [210, 0]
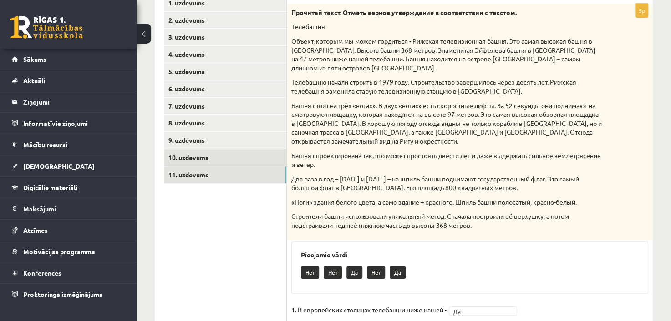
click at [197, 157] on link "10. uzdevums" at bounding box center [225, 157] width 122 height 17
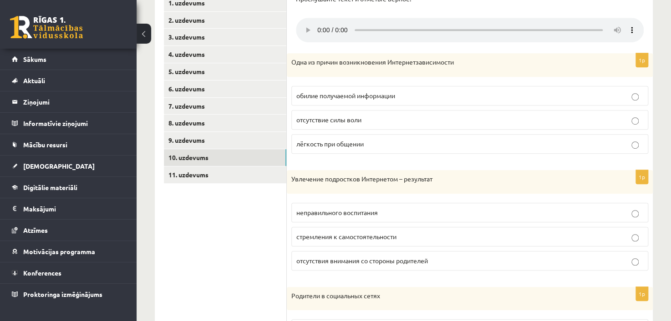
click at [326, 92] on span "обилие получаемой информации" at bounding box center [345, 96] width 99 height 8
click at [356, 235] on span "стремления к самостоятельности" at bounding box center [346, 237] width 100 height 8
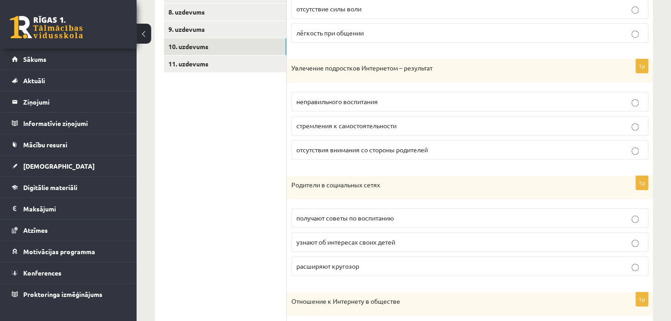
scroll to position [346, 0]
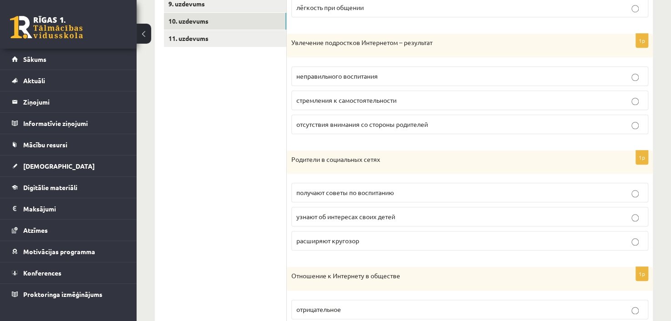
click at [344, 238] on span "расширяют кругозор" at bounding box center [327, 241] width 63 height 8
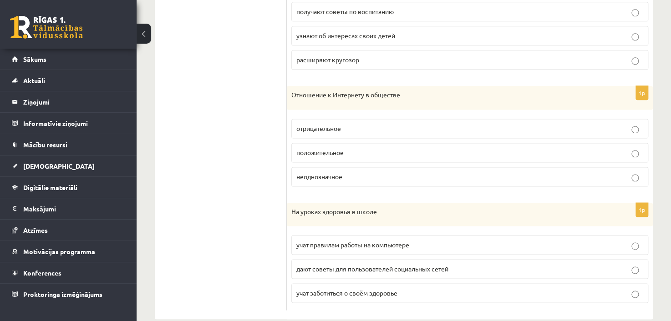
scroll to position [529, 0]
click at [343, 153] on span "положительное" at bounding box center [319, 152] width 47 height 8
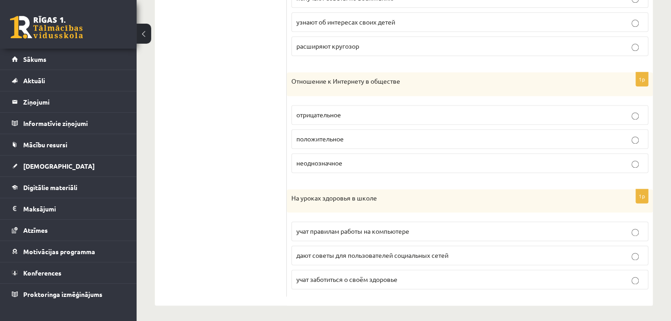
scroll to position [542, 0]
click at [339, 227] on span "учат правилам работы на компьютере" at bounding box center [352, 231] width 113 height 8
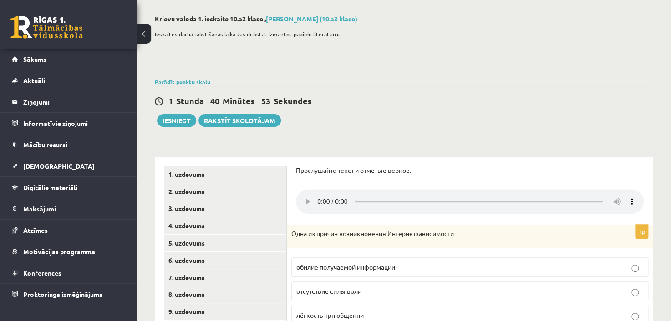
scroll to position [137, 0]
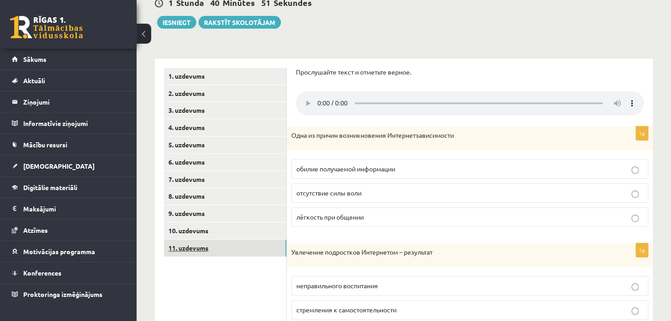
click at [192, 245] on link "11. uzdevums" at bounding box center [225, 248] width 122 height 17
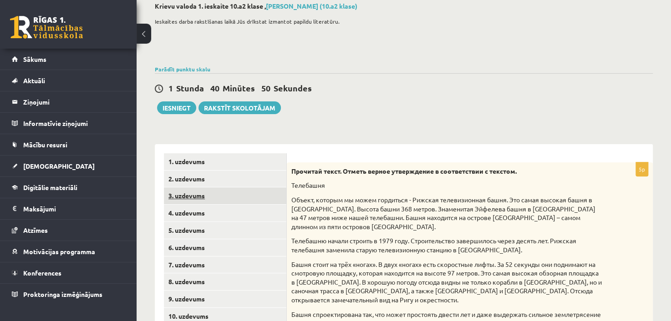
scroll to position [46, 0]
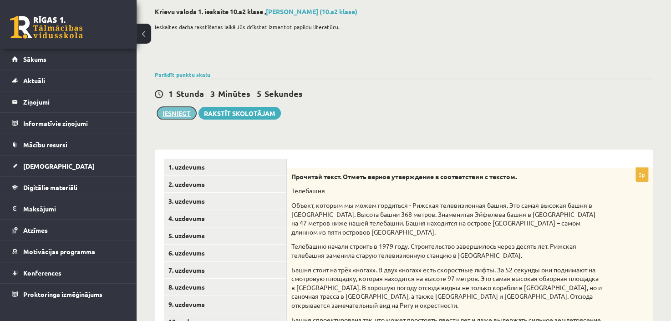
click at [171, 114] on button "Iesniegt" at bounding box center [176, 113] width 39 height 13
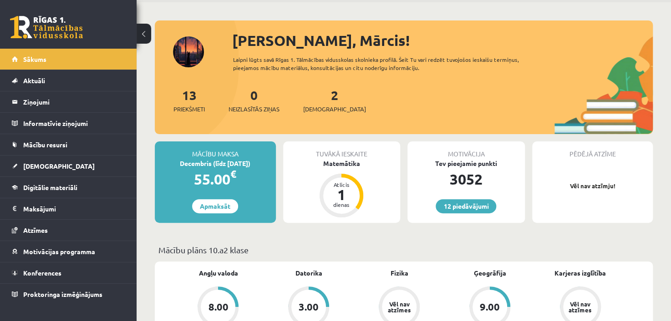
scroll to position [46, 0]
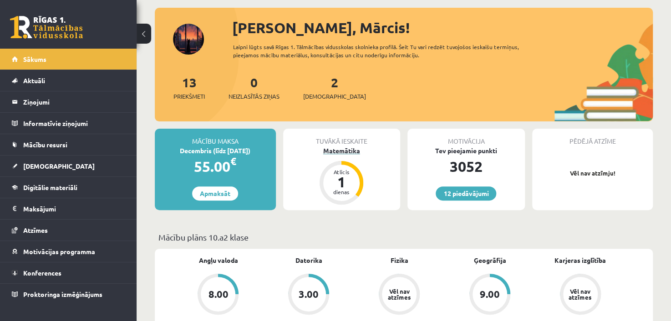
click at [347, 152] on div "Matemātika" at bounding box center [341, 151] width 117 height 10
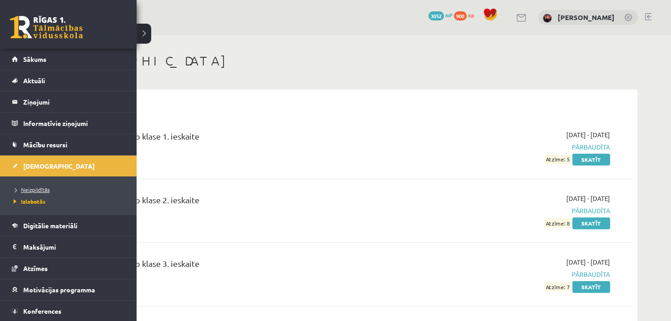
click at [30, 190] on span "Neizpildītās" at bounding box center [30, 189] width 38 height 7
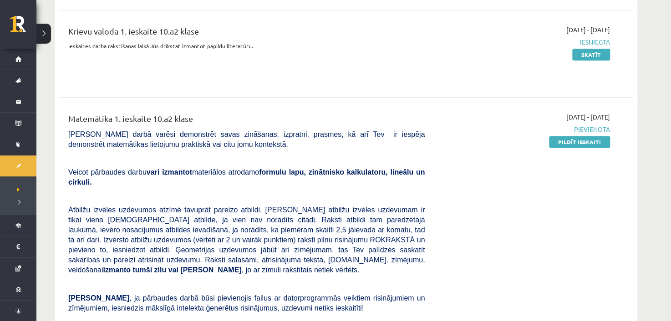
scroll to position [273, 0]
